Goal: Browse casually

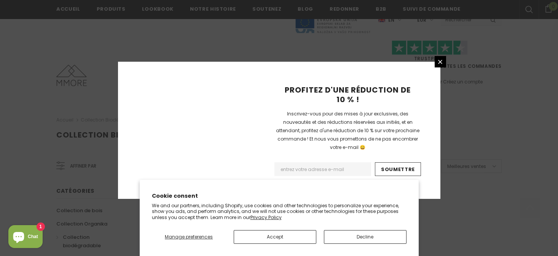
scroll to position [543, 0]
